Goal: Transaction & Acquisition: Purchase product/service

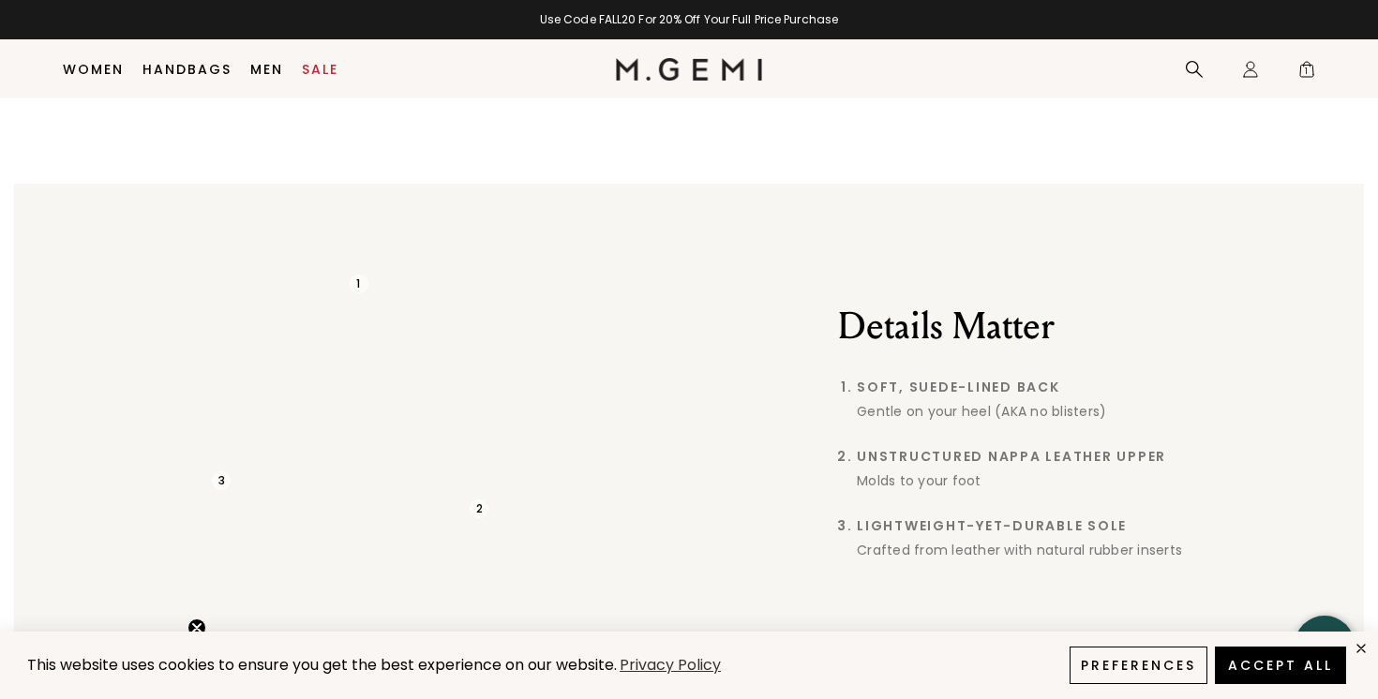
scroll to position [1541, 0]
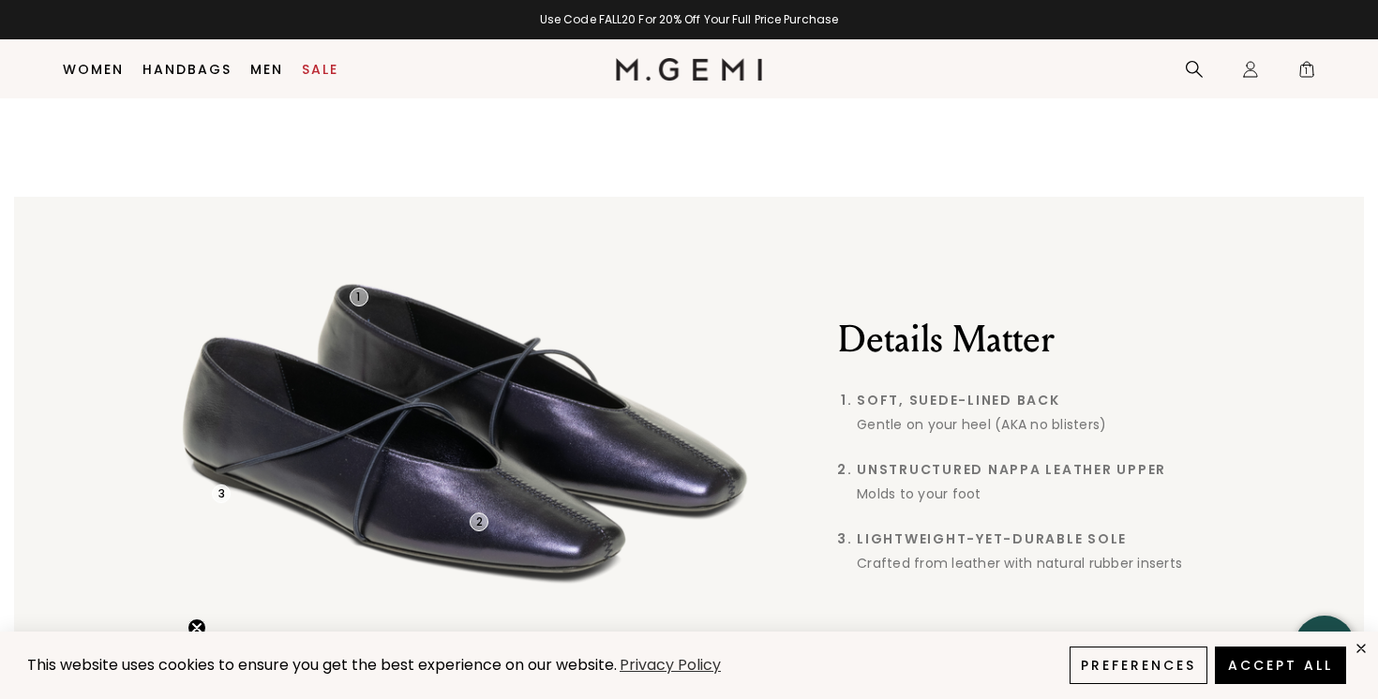
click at [694, 92] on img at bounding box center [689, 45] width 94 height 94
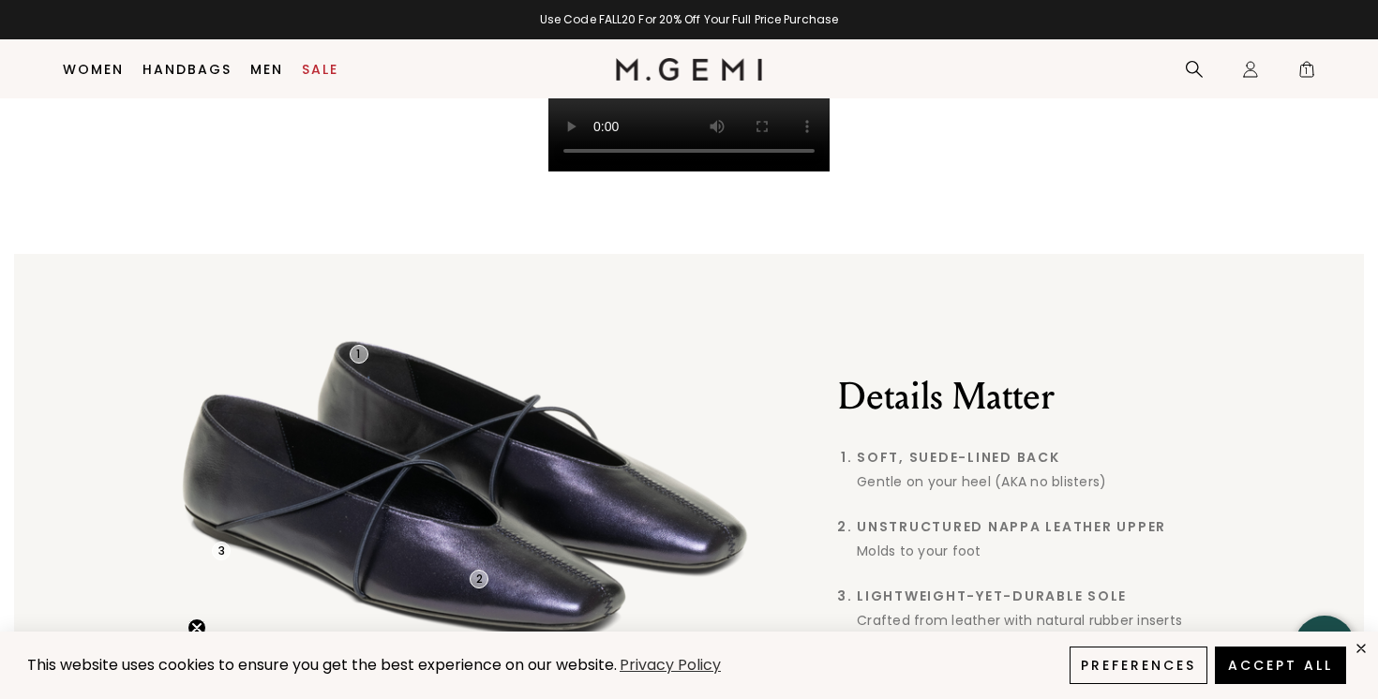
scroll to position [1488, 0]
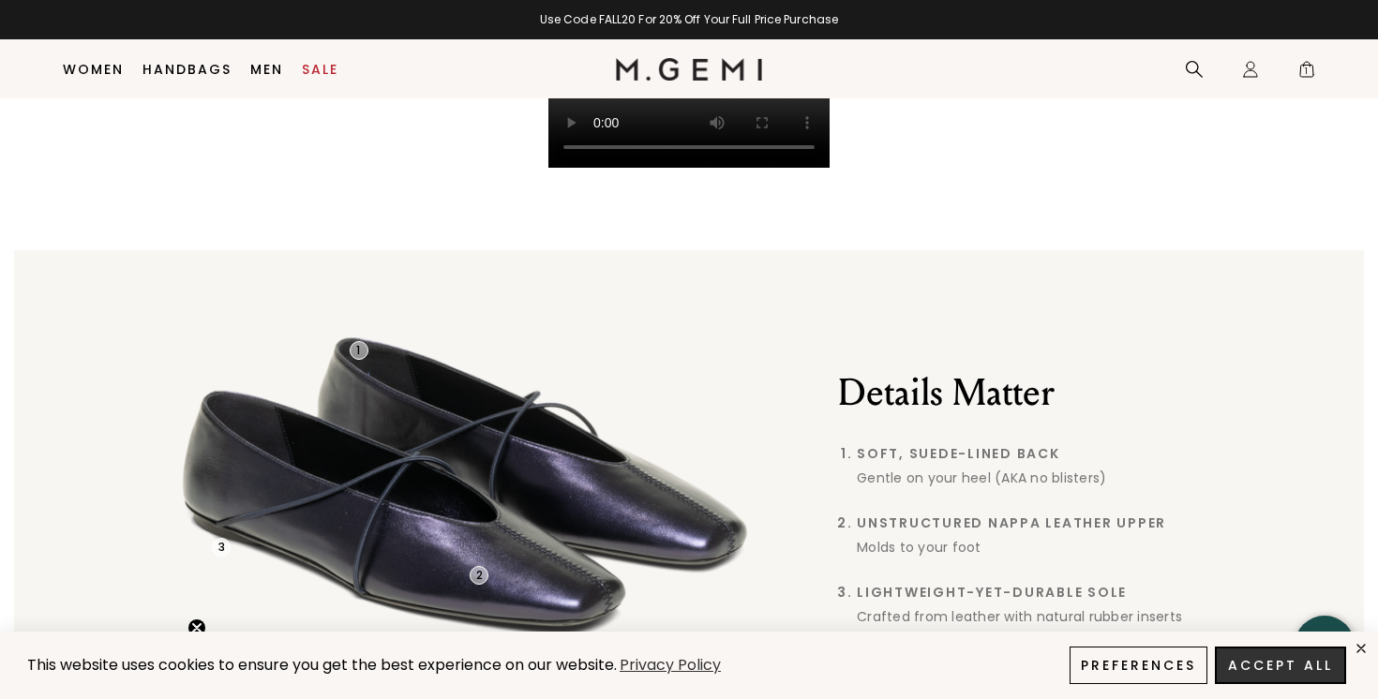
click at [1264, 656] on button "Accept All" at bounding box center [1280, 666] width 131 height 38
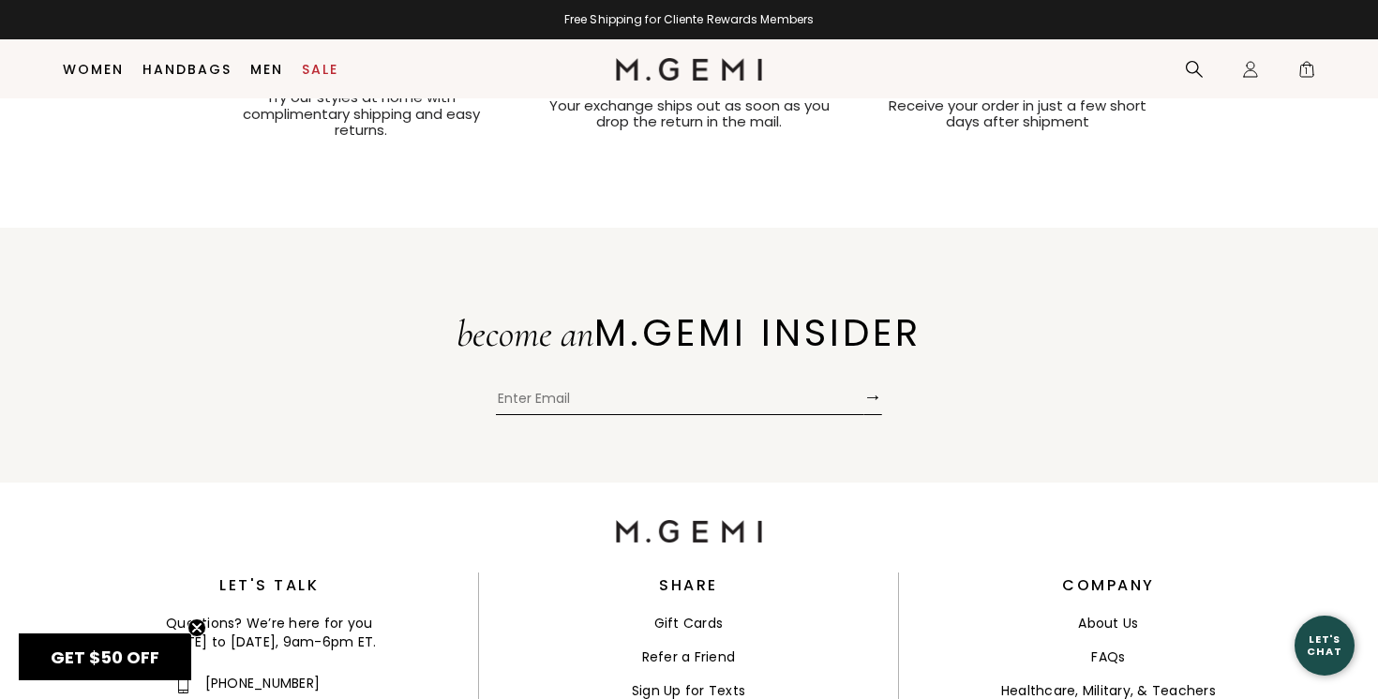
scroll to position [4460, 0]
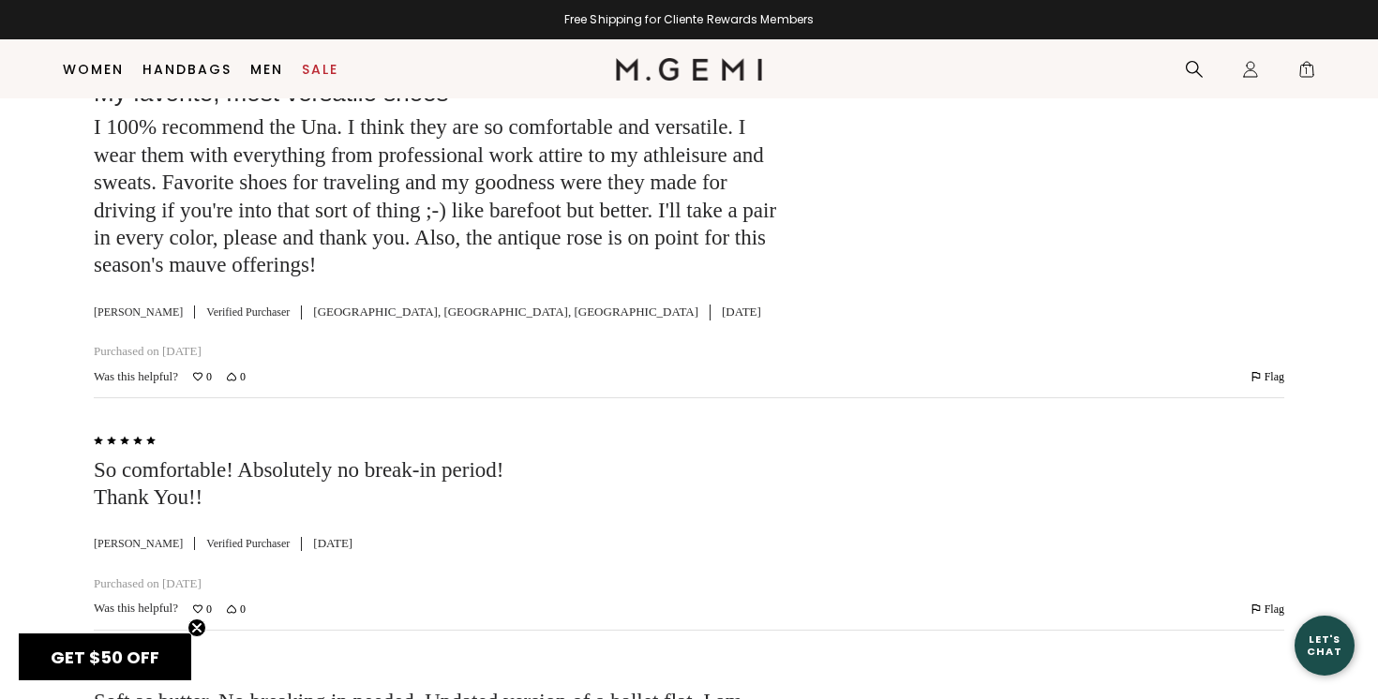
scroll to position [4587, 0]
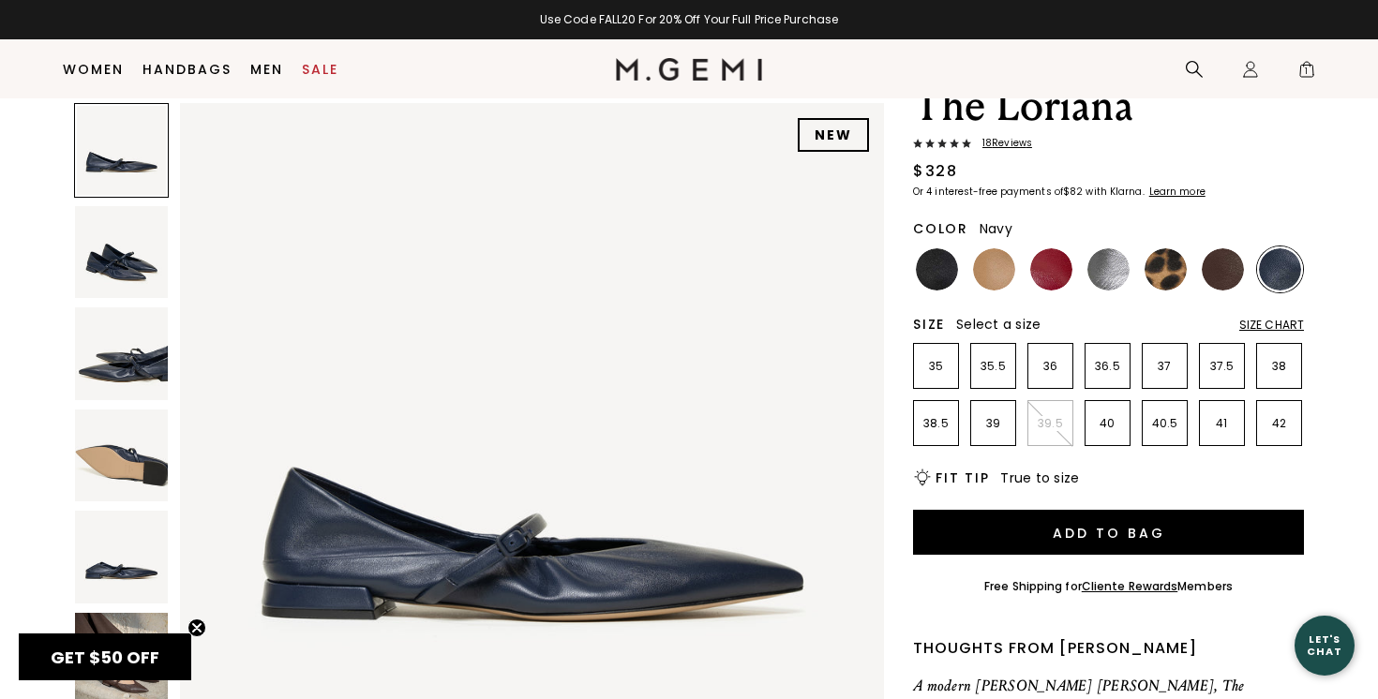
click at [123, 272] on img at bounding box center [121, 252] width 93 height 93
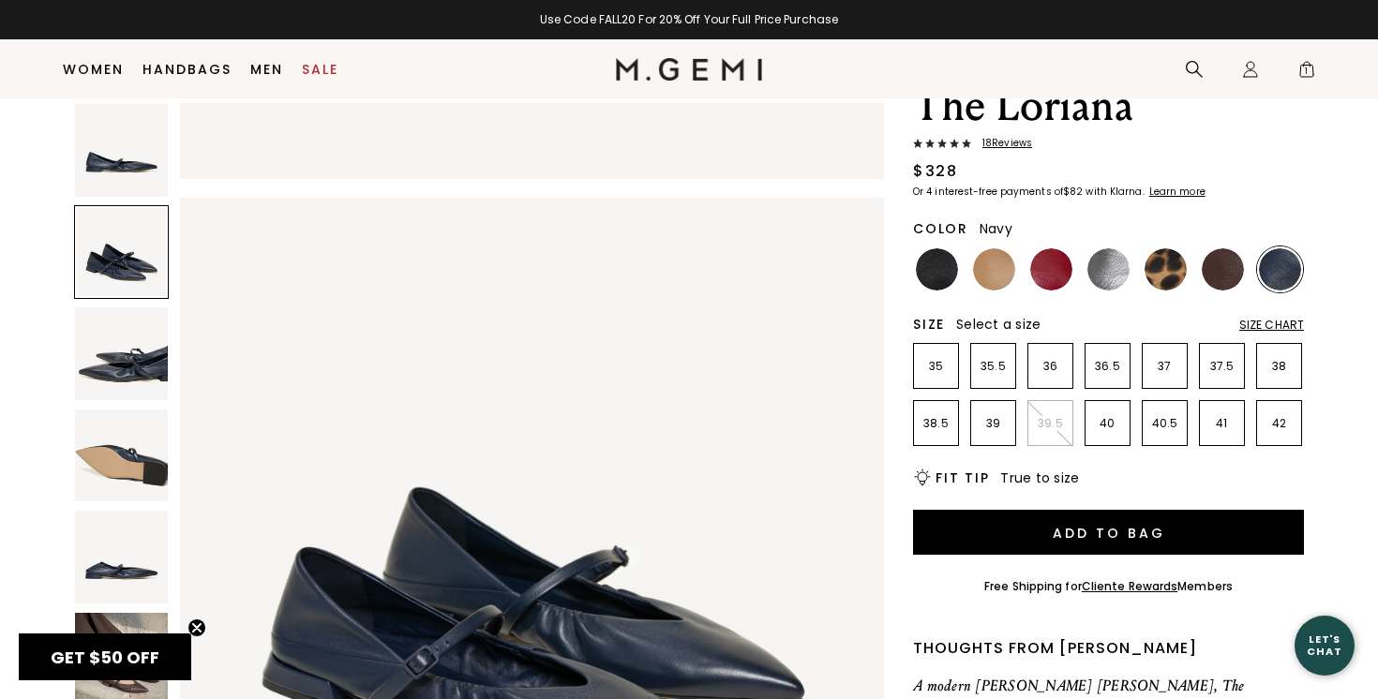
scroll to position [724, 0]
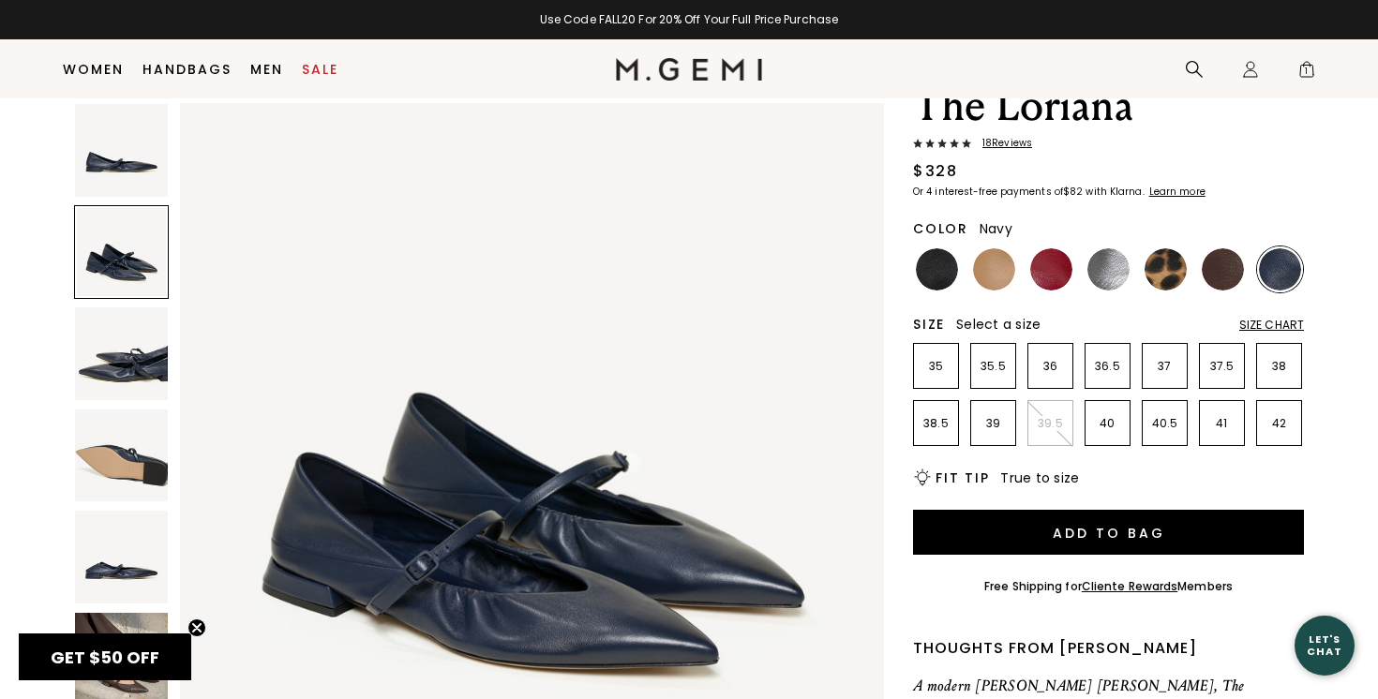
click at [119, 353] on img at bounding box center [121, 354] width 93 height 93
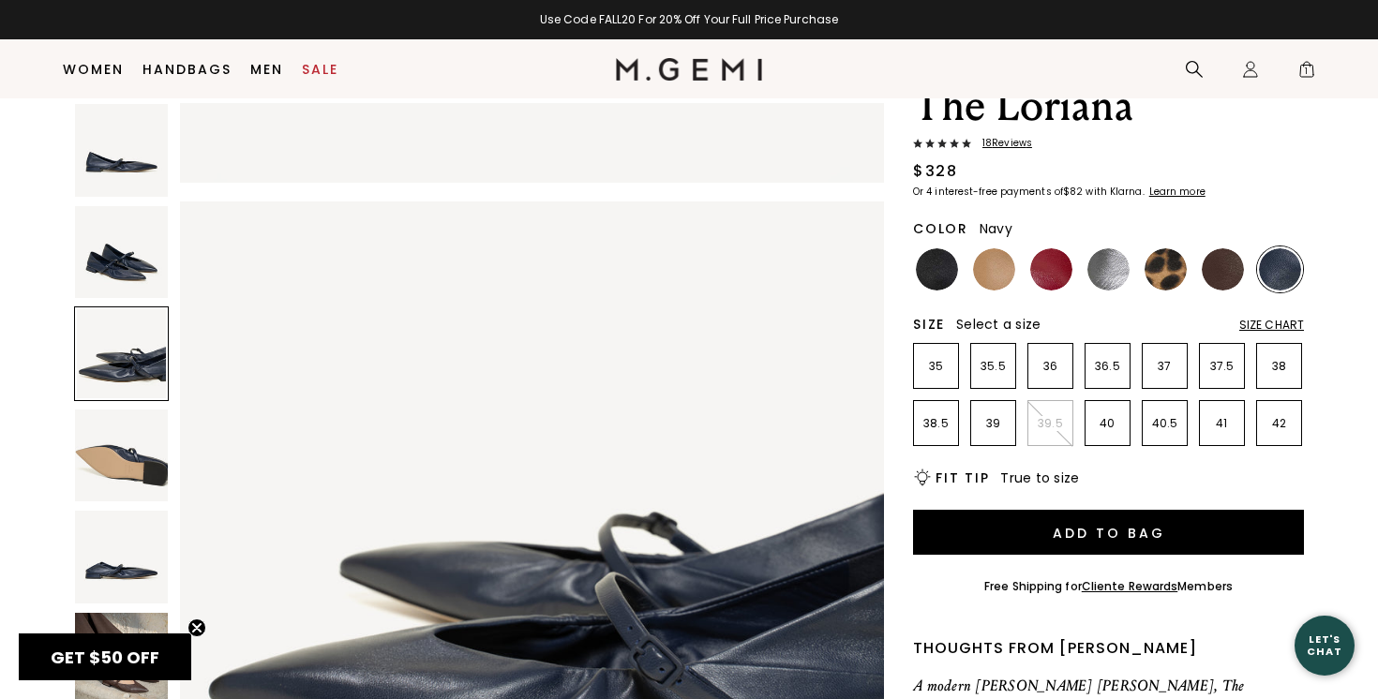
scroll to position [1447, 0]
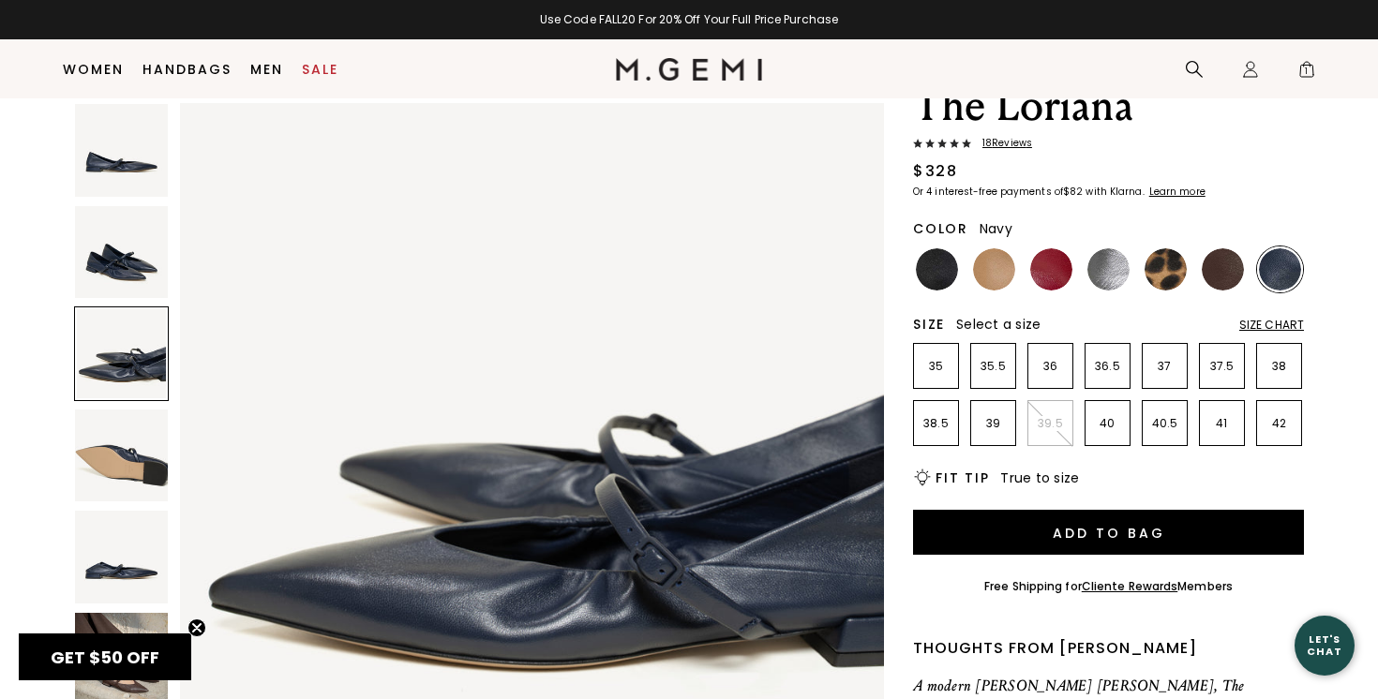
click at [126, 429] on img at bounding box center [121, 456] width 93 height 93
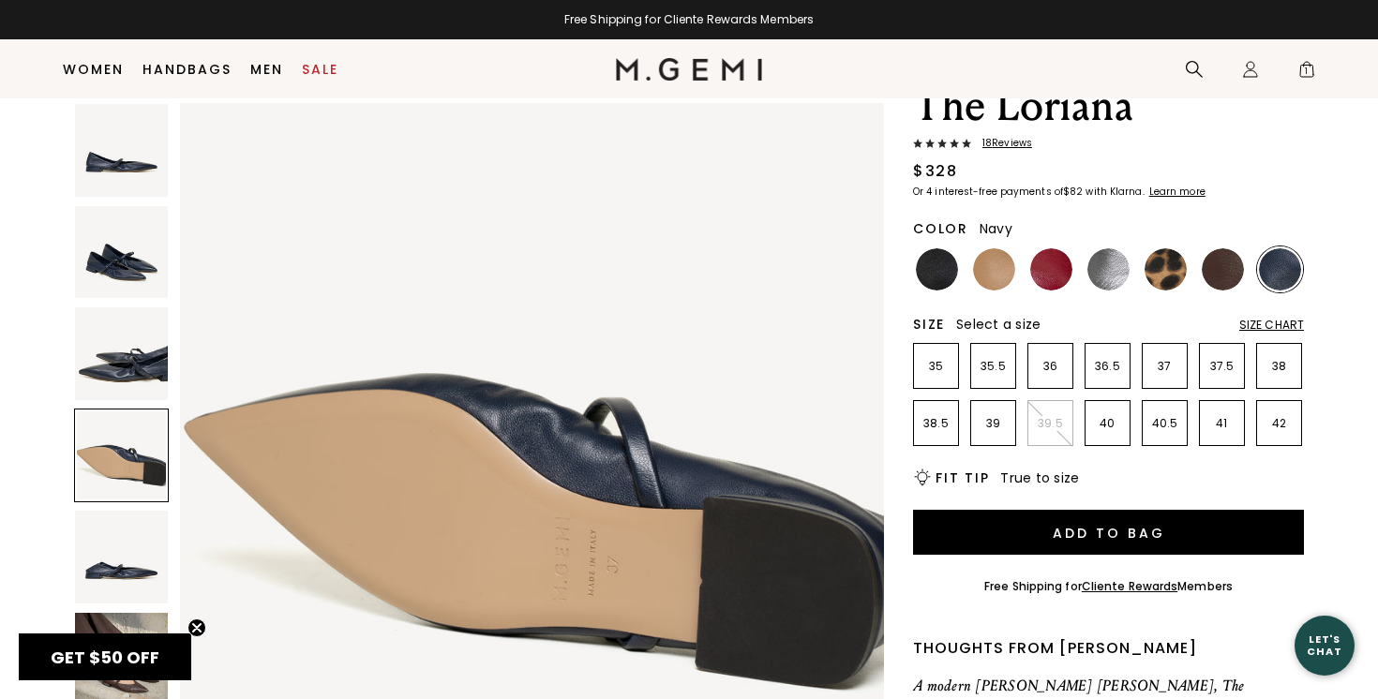
click at [159, 550] on img at bounding box center [121, 557] width 93 height 93
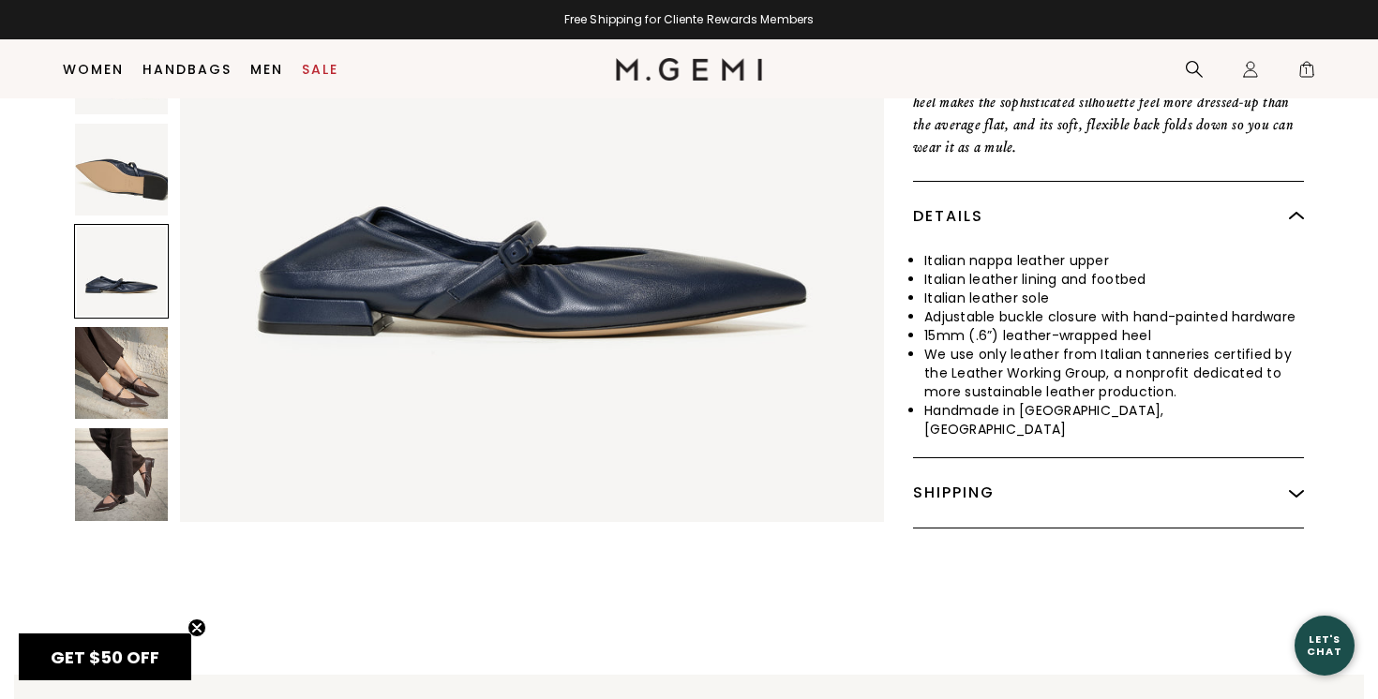
scroll to position [733, 0]
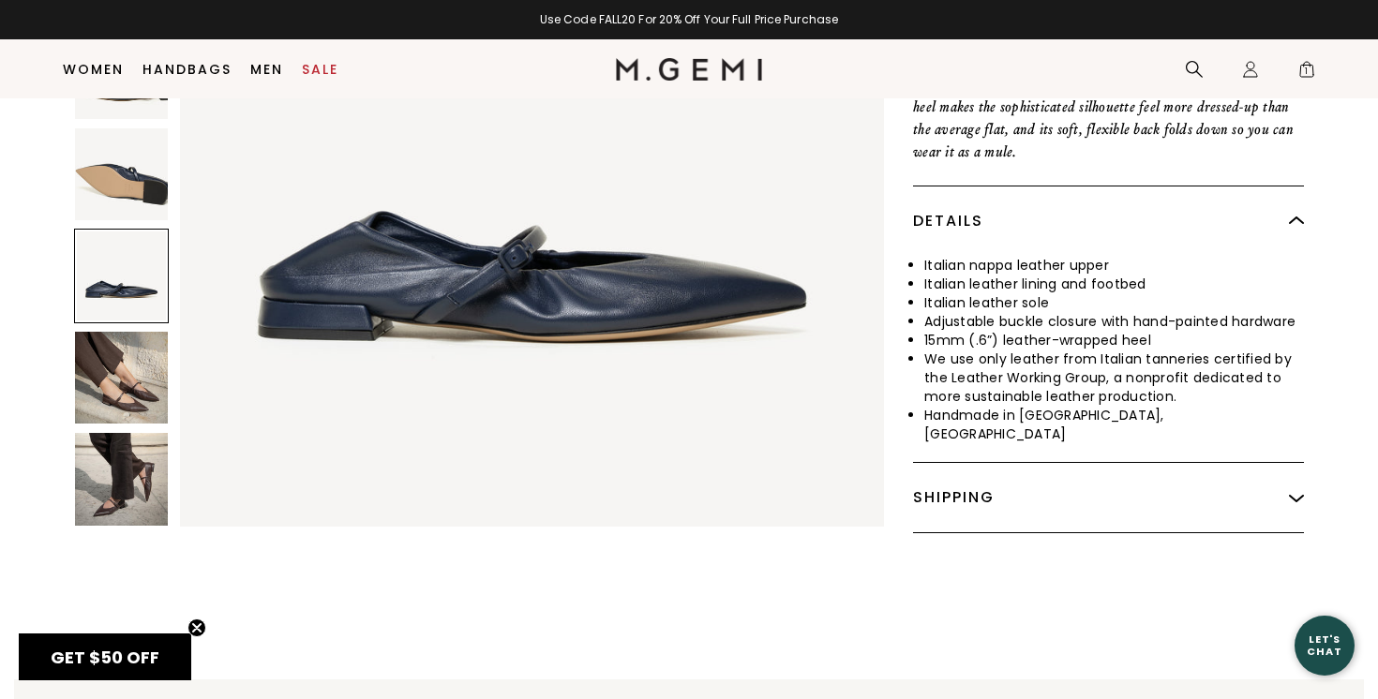
click at [102, 360] on img at bounding box center [121, 377] width 93 height 93
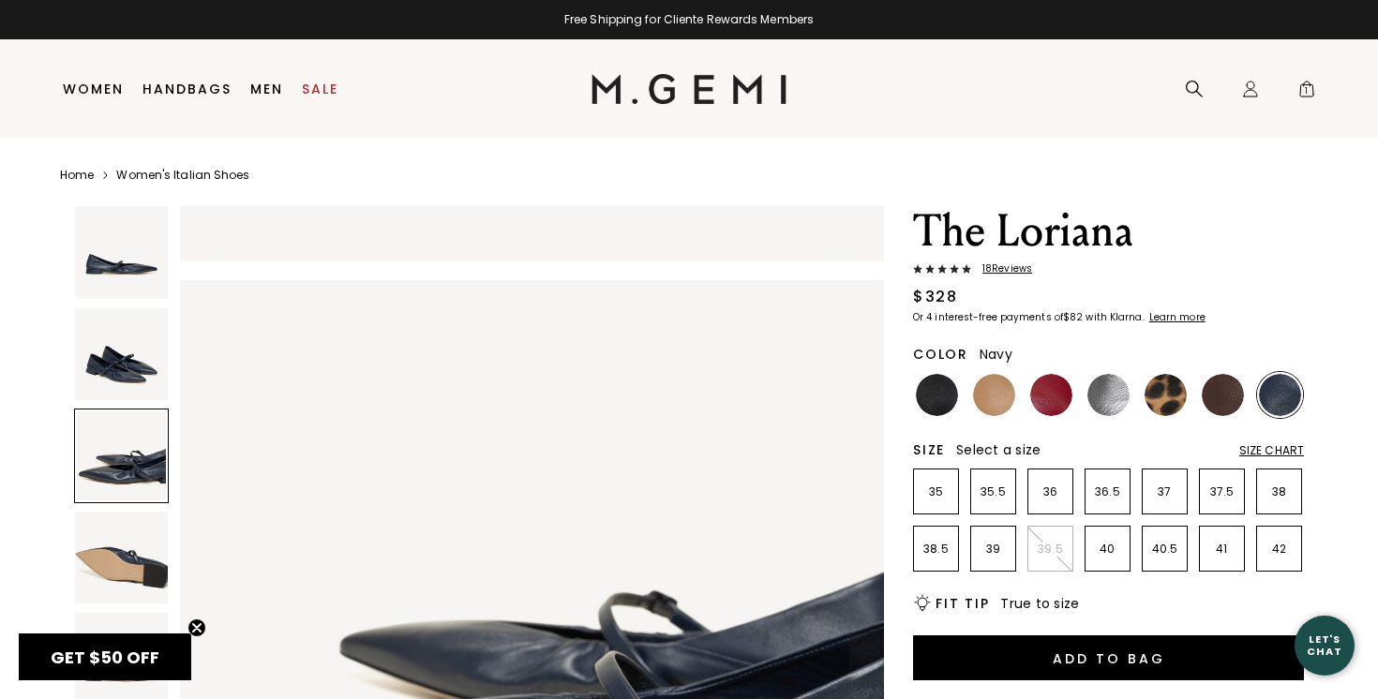
scroll to position [0, 0]
click at [1119, 391] on img at bounding box center [1109, 395] width 42 height 42
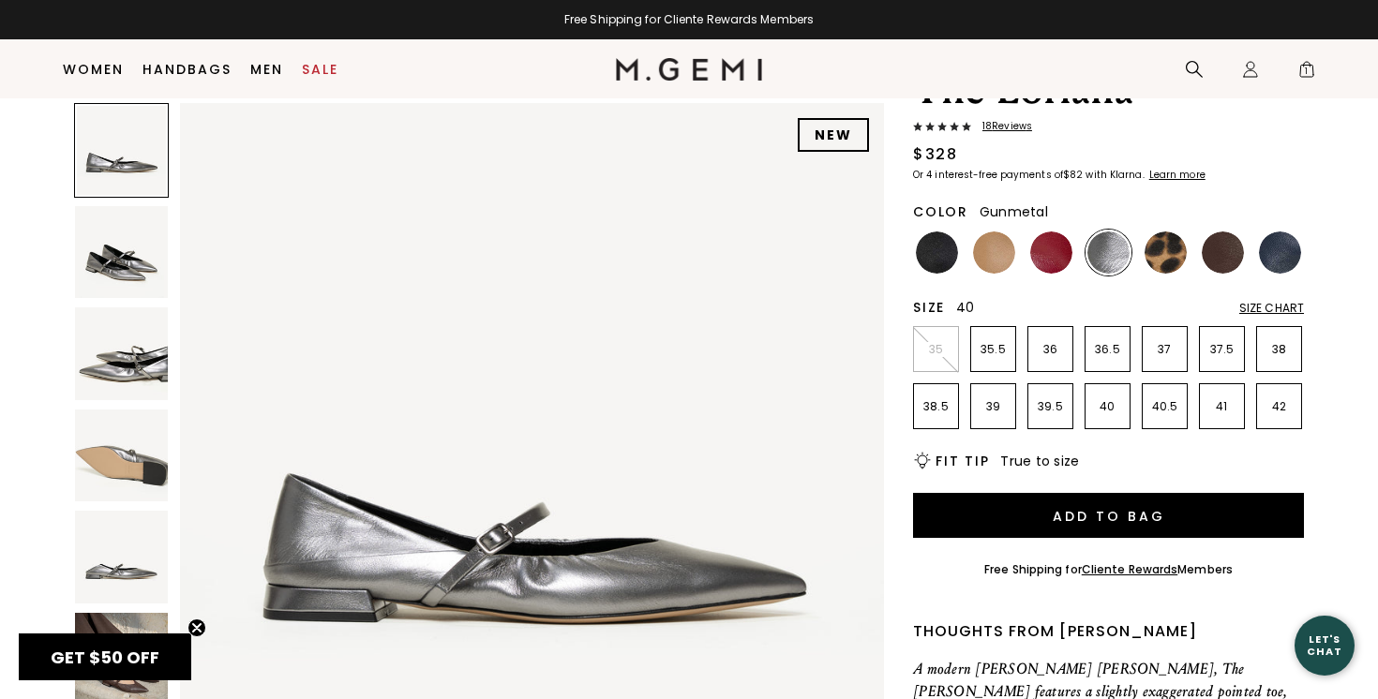
scroll to position [102, 0]
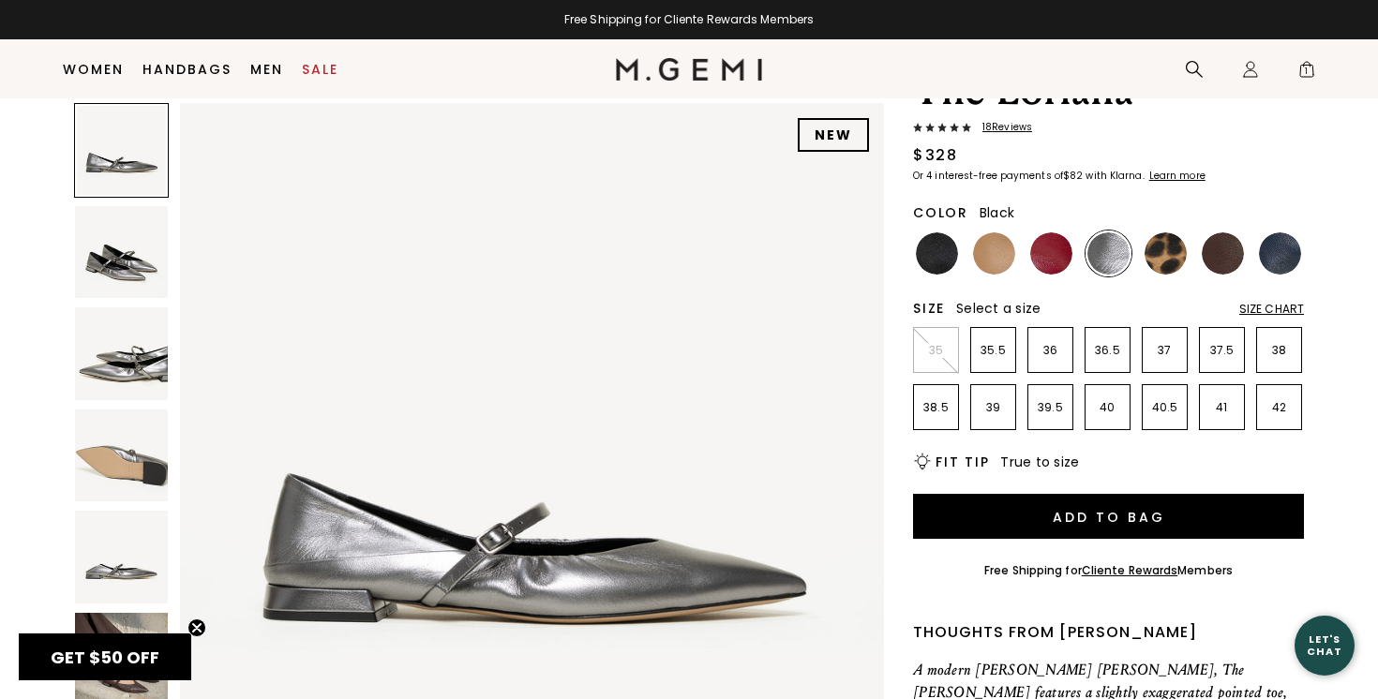
click at [937, 259] on img at bounding box center [937, 254] width 42 height 42
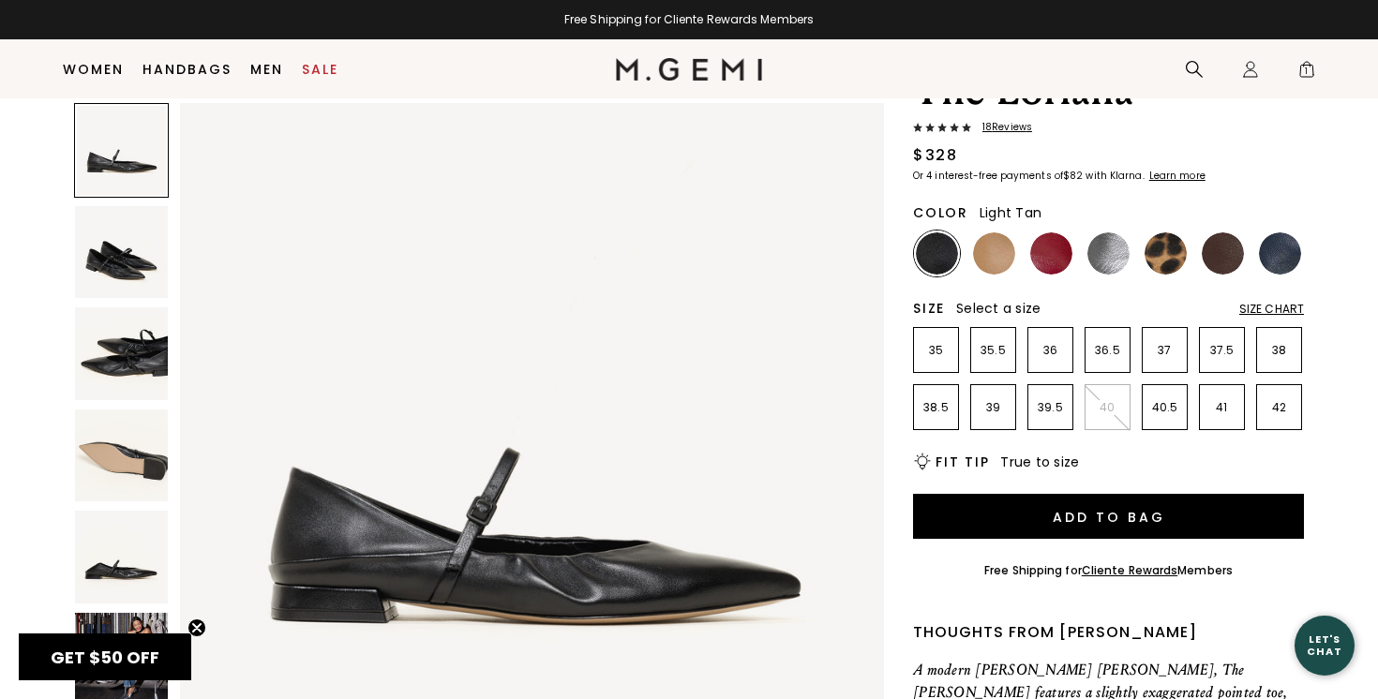
click at [990, 260] on img at bounding box center [994, 254] width 42 height 42
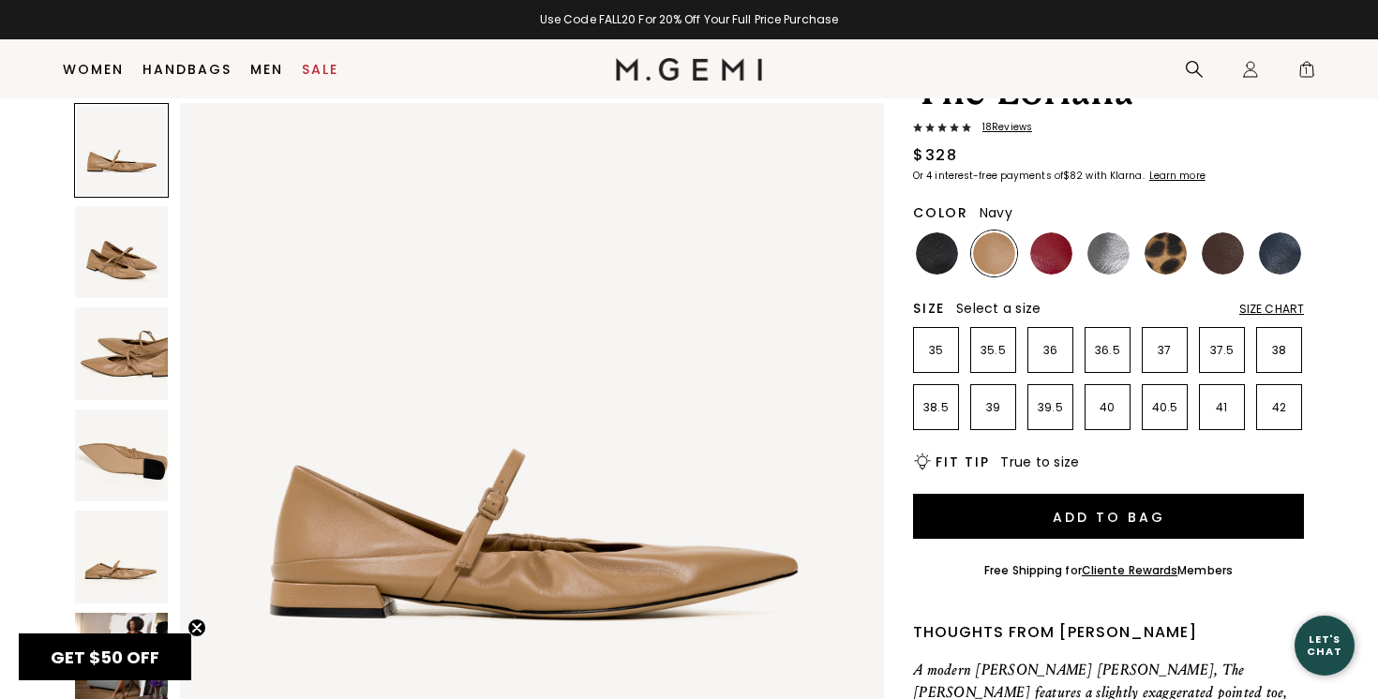
click at [1284, 260] on img at bounding box center [1280, 254] width 42 height 42
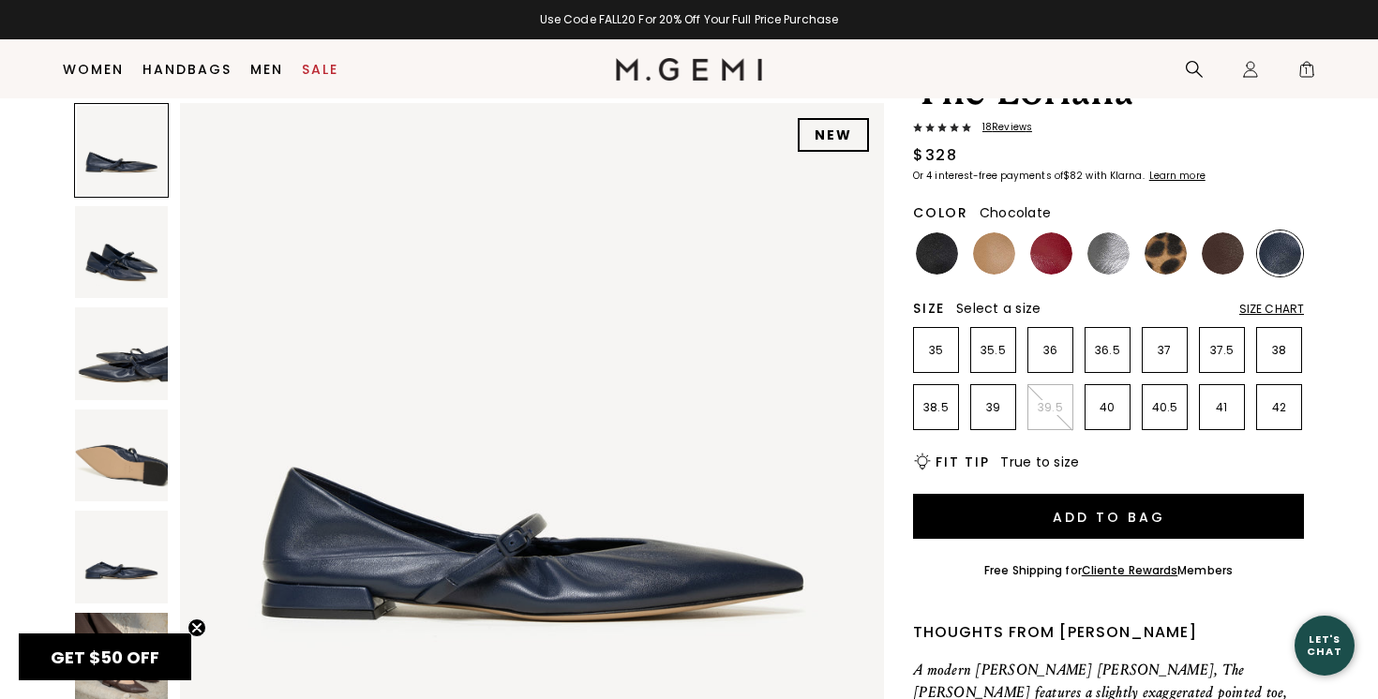
click at [1231, 259] on img at bounding box center [1223, 254] width 42 height 42
